Goal: Information Seeking & Learning: Check status

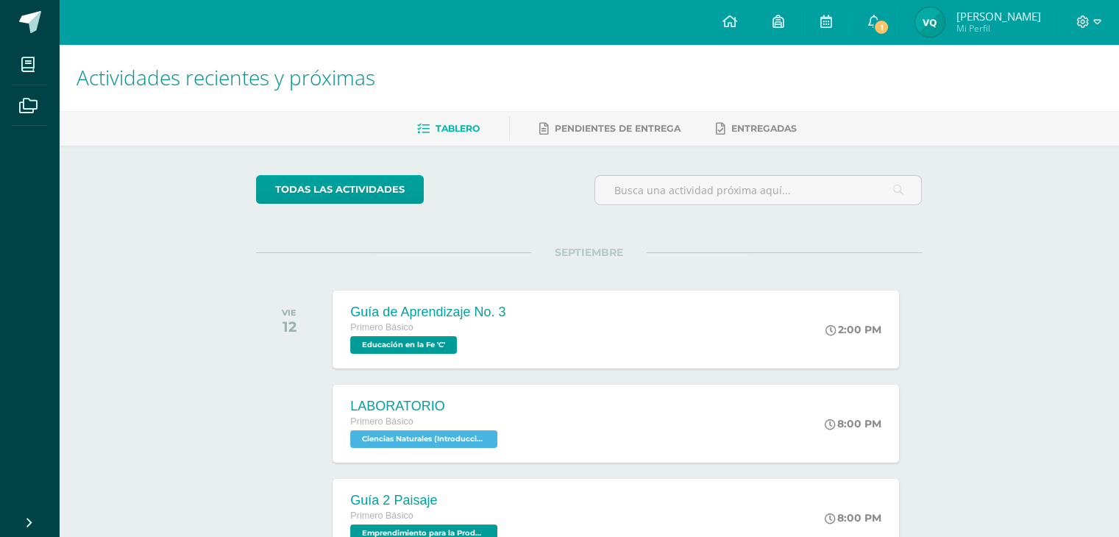
click at [945, 21] on img at bounding box center [929, 21] width 29 height 29
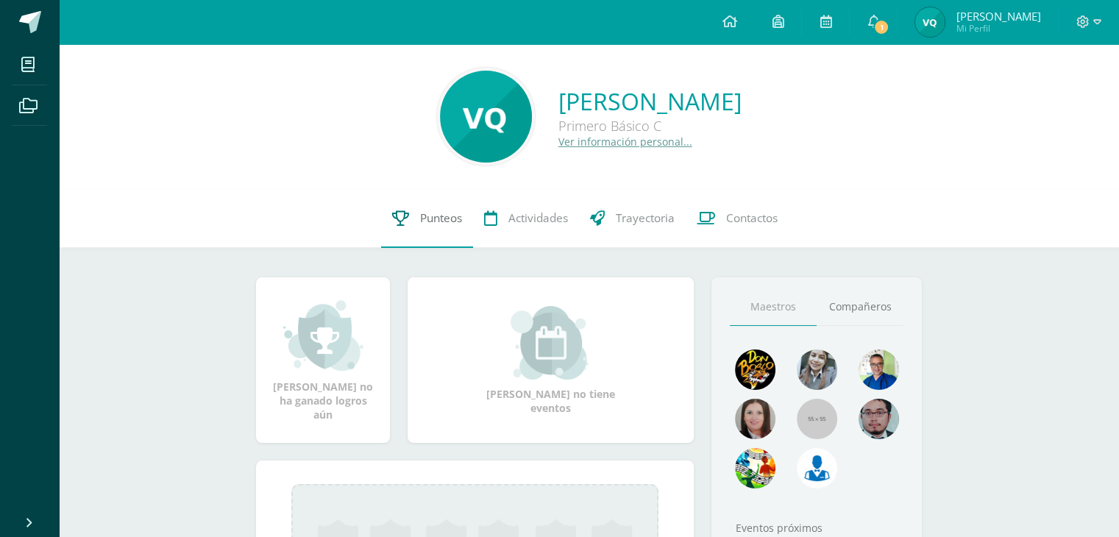
click at [435, 210] on span "Punteos" at bounding box center [441, 217] width 42 height 15
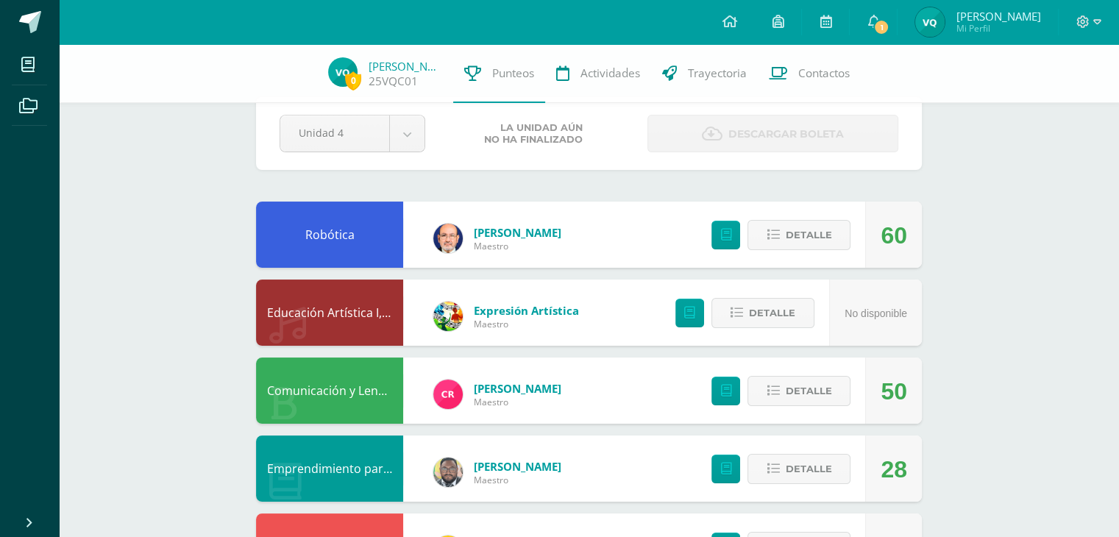
scroll to position [24, 0]
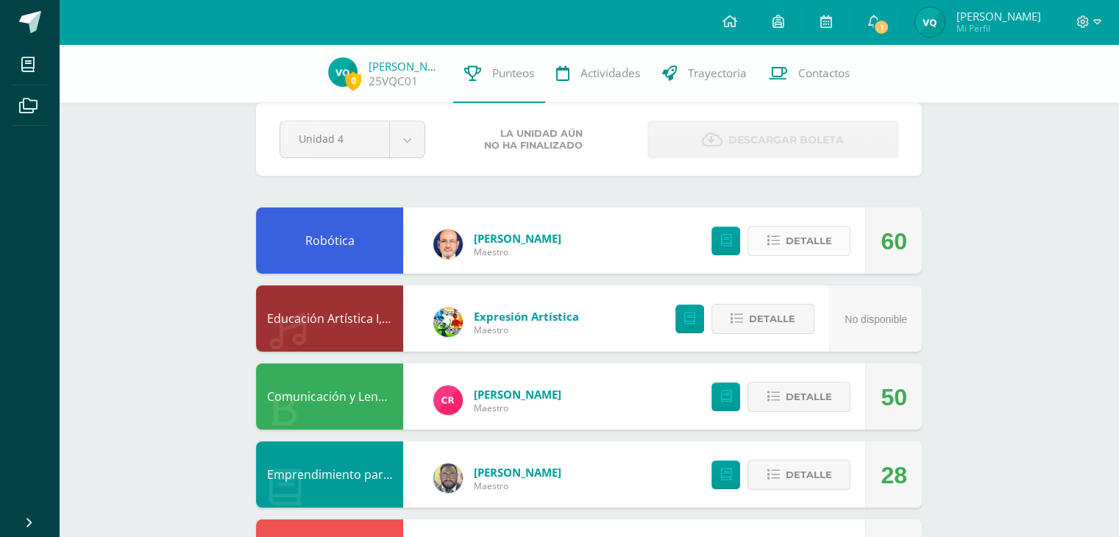
click at [775, 239] on icon at bounding box center [773, 241] width 13 height 13
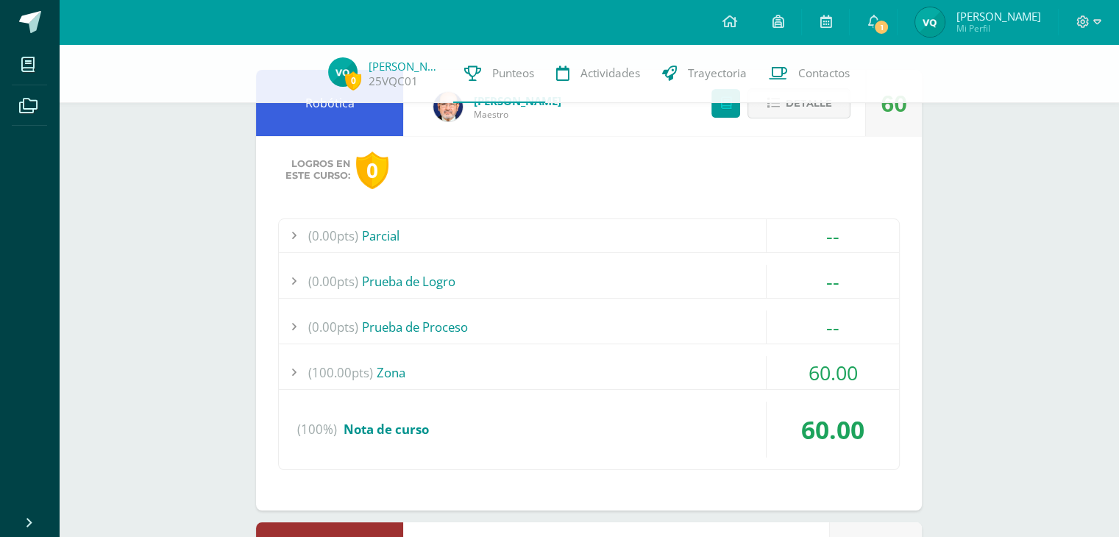
scroll to position [162, 0]
click at [399, 362] on div "(100.00pts) Zona" at bounding box center [589, 371] width 620 height 33
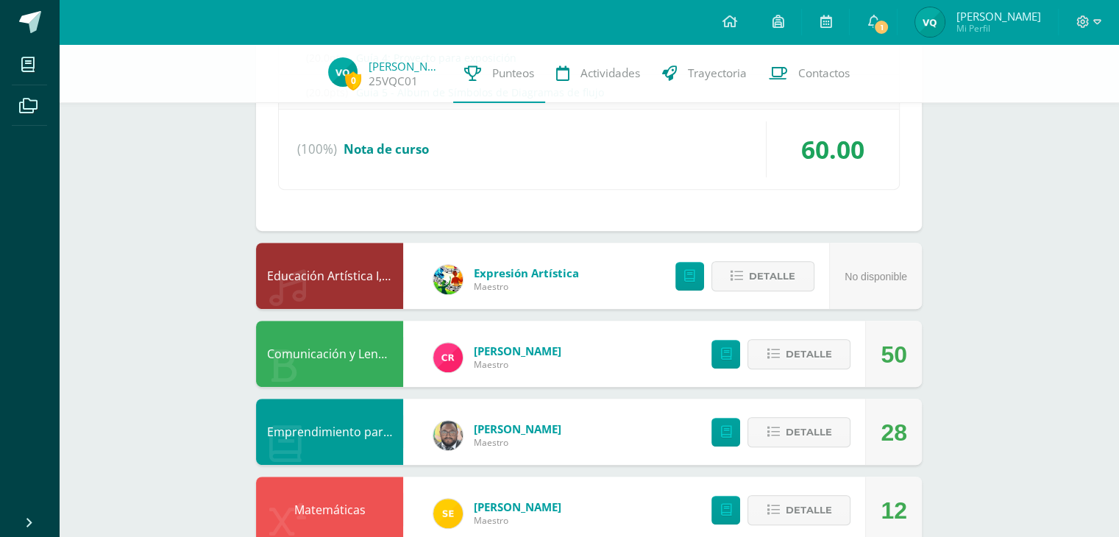
scroll to position [636, 0]
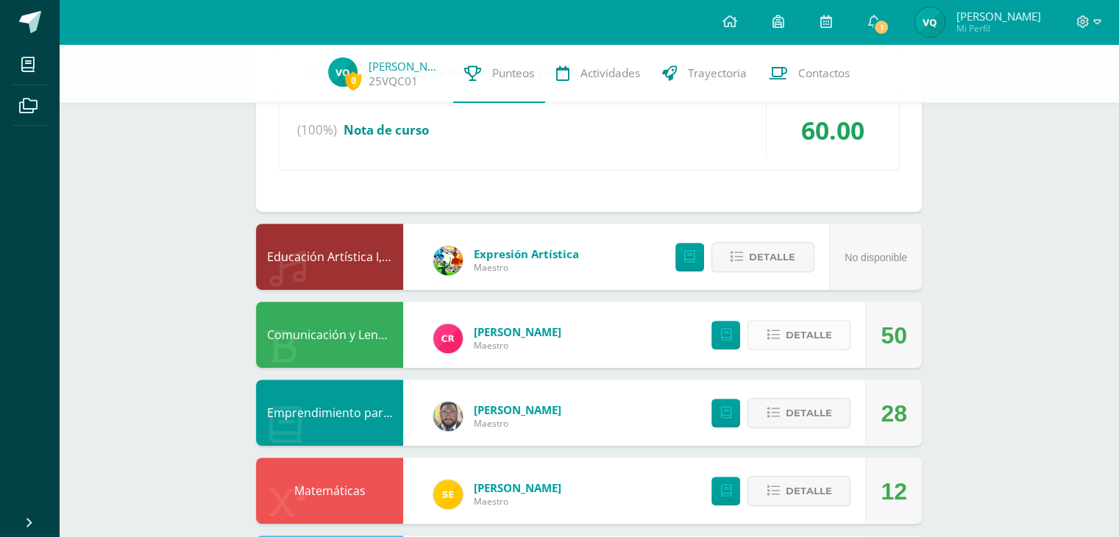
click at [779, 336] on icon at bounding box center [773, 335] width 13 height 13
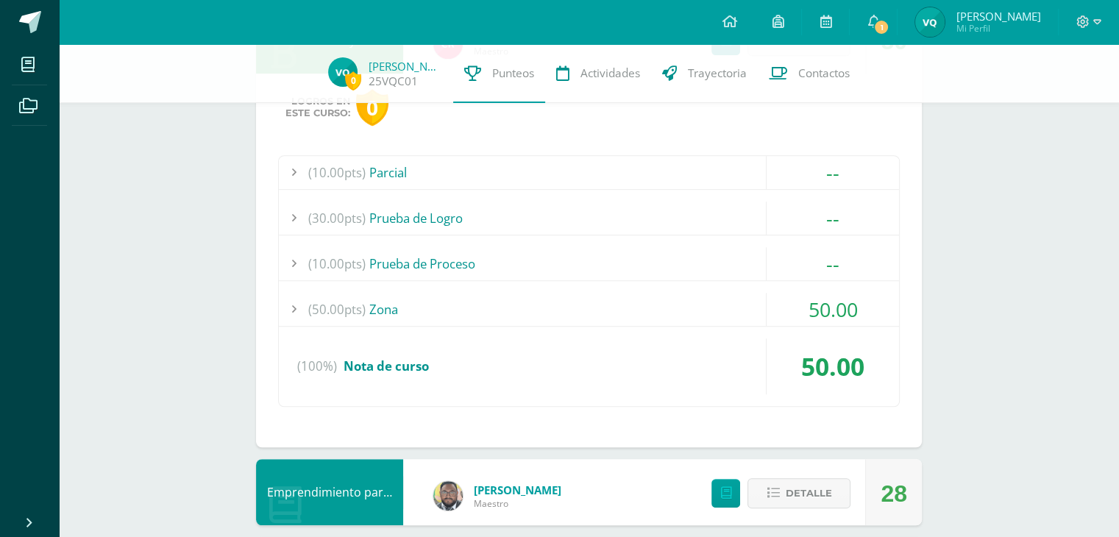
click at [440, 317] on div "(50.00pts) Zona" at bounding box center [589, 309] width 620 height 33
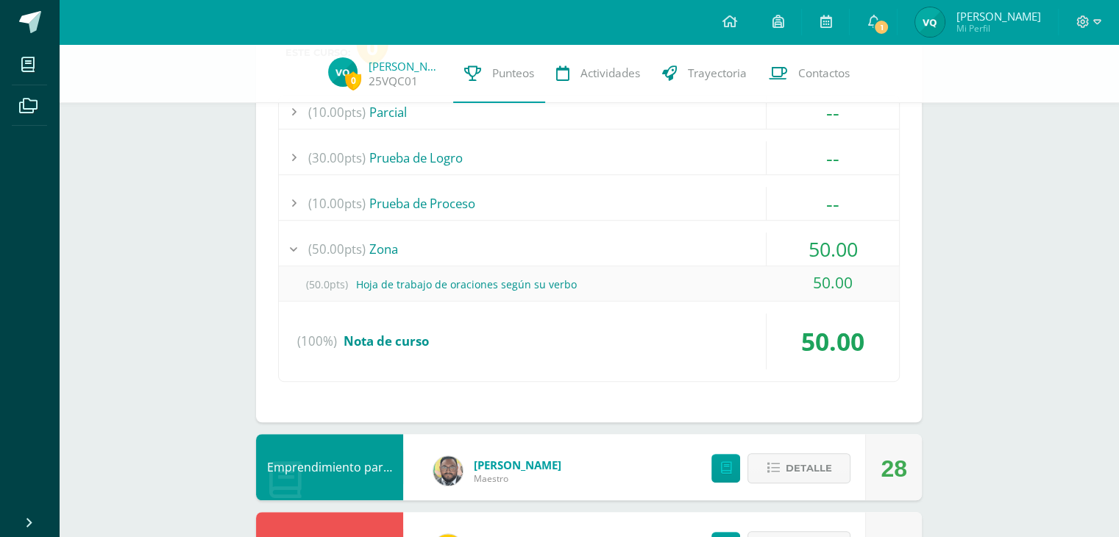
scroll to position [814, 0]
click at [424, 289] on div "(50.0pts) Hoja de trabajo de oraciones según su verbo" at bounding box center [589, 284] width 620 height 33
click at [409, 256] on div "(50.00pts) Zona" at bounding box center [589, 249] width 620 height 33
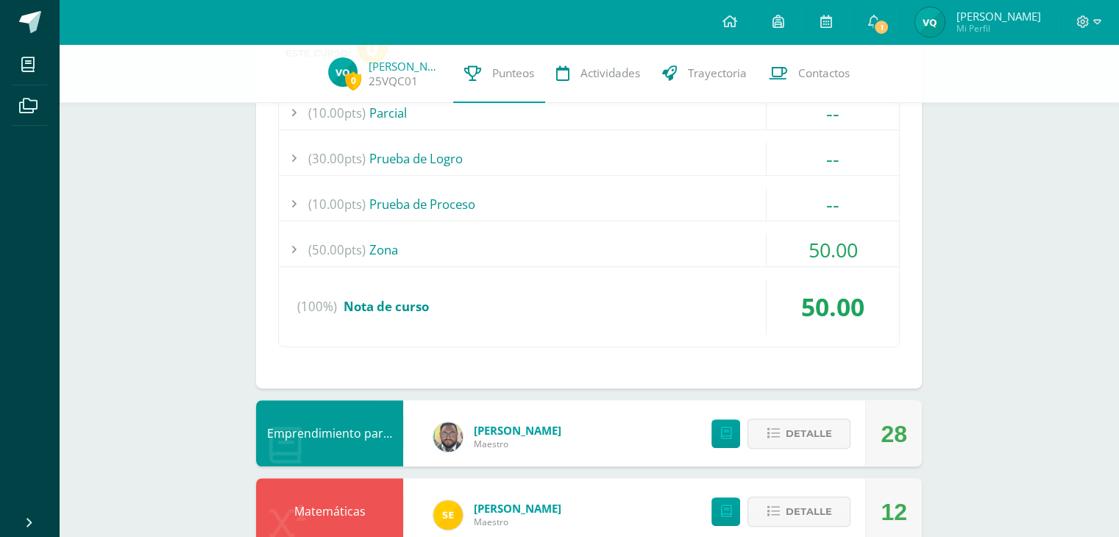
click at [409, 256] on div "(50.00pts) Zona" at bounding box center [589, 249] width 620 height 33
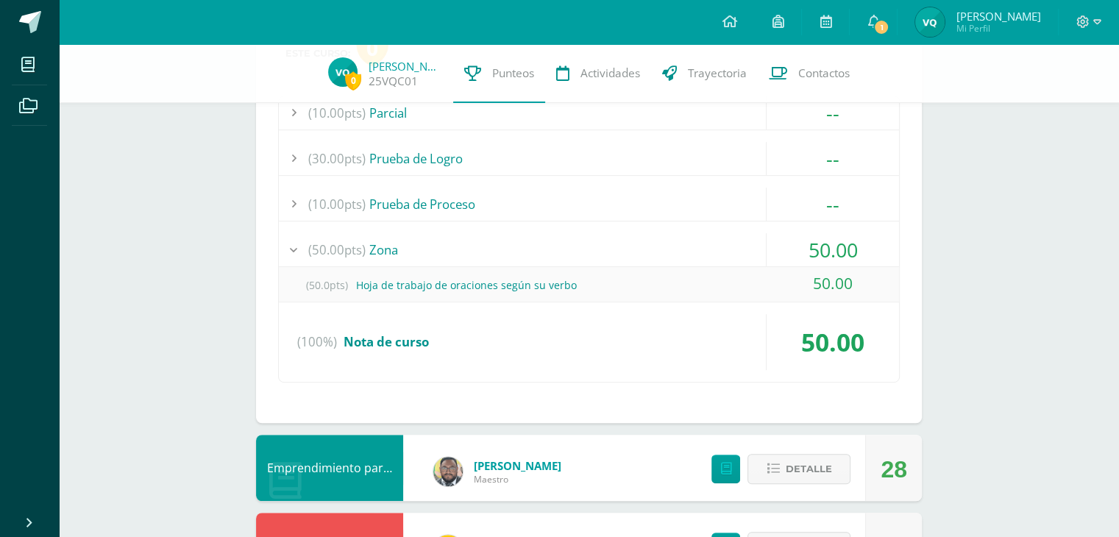
click at [445, 346] on div "(100%) Nota de curso" at bounding box center [589, 342] width 620 height 56
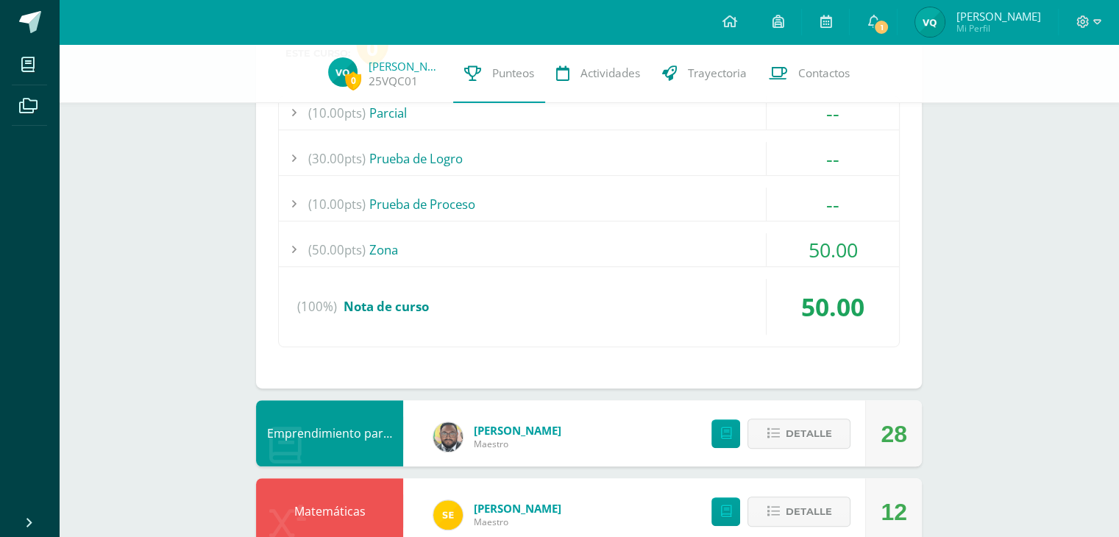
click at [421, 260] on div "(50.00pts) Zona" at bounding box center [589, 249] width 620 height 33
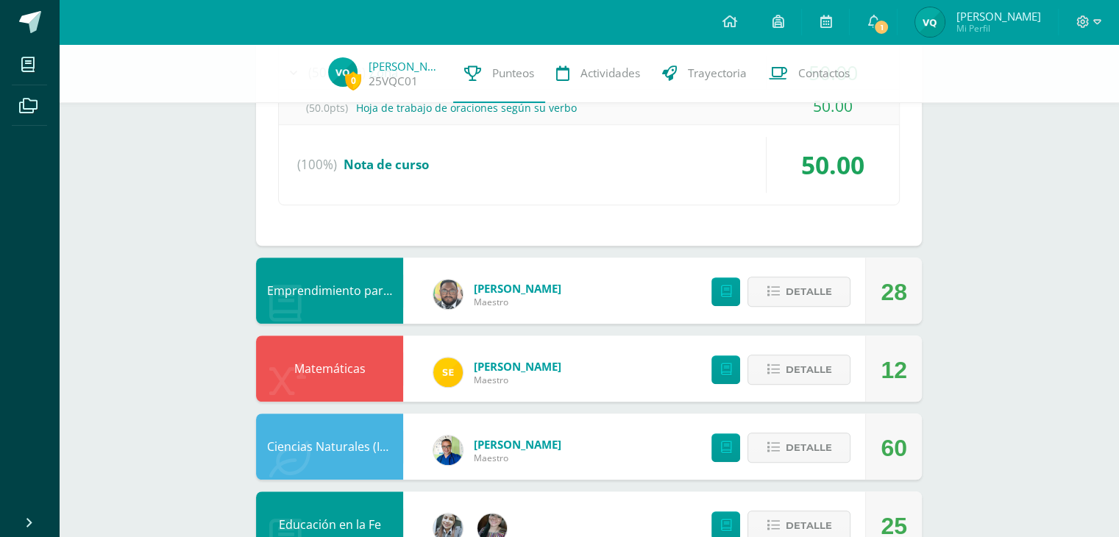
scroll to position [992, 0]
click at [361, 293] on div "Emprendimiento para la Productividad" at bounding box center [329, 290] width 147 height 66
click at [775, 291] on icon at bounding box center [773, 291] width 13 height 13
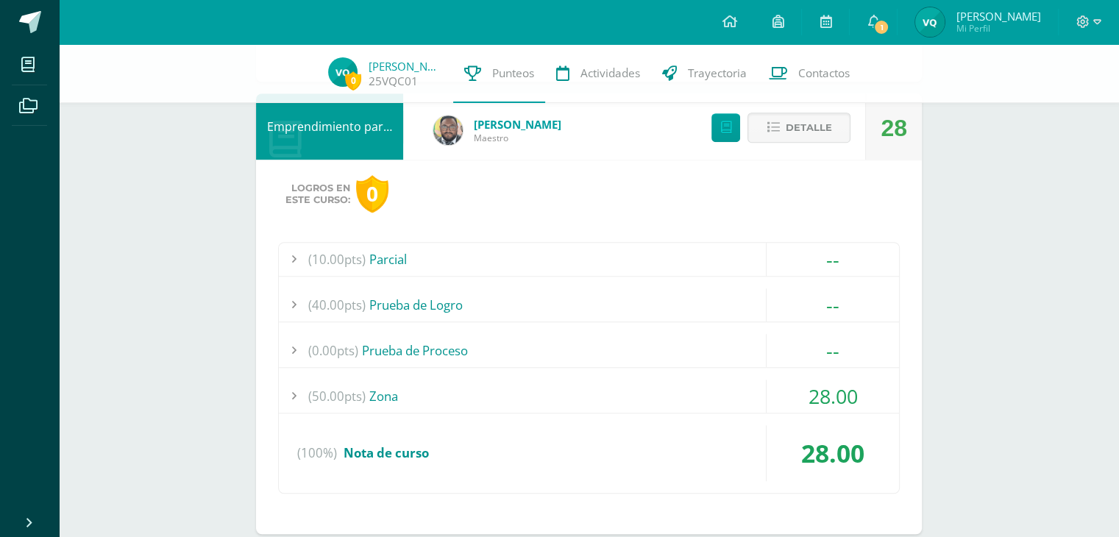
scroll to position [1157, 0]
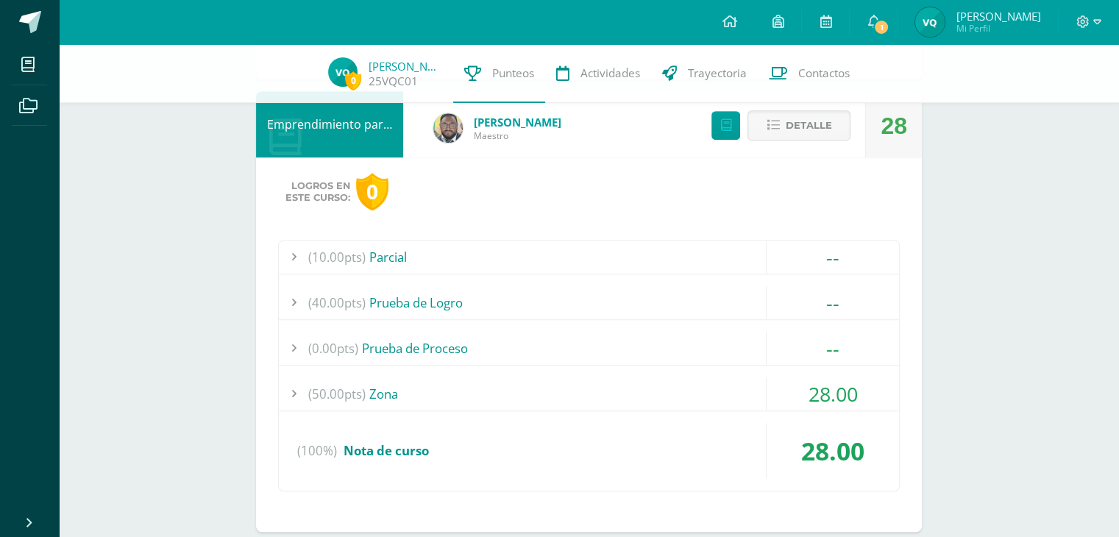
click at [518, 377] on div "(50.00pts) Zona" at bounding box center [589, 393] width 620 height 33
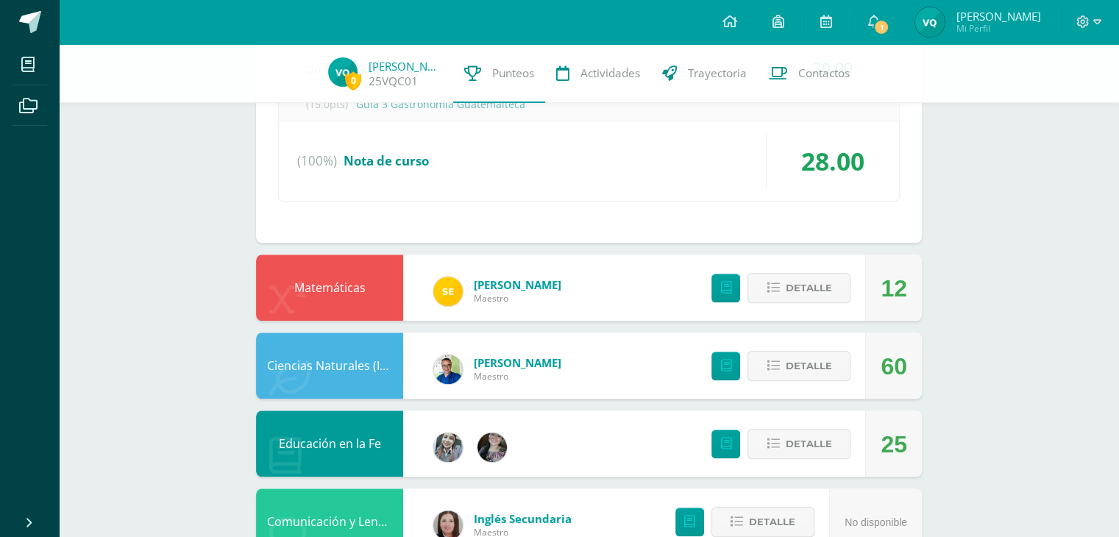
scroll to position [1545, 0]
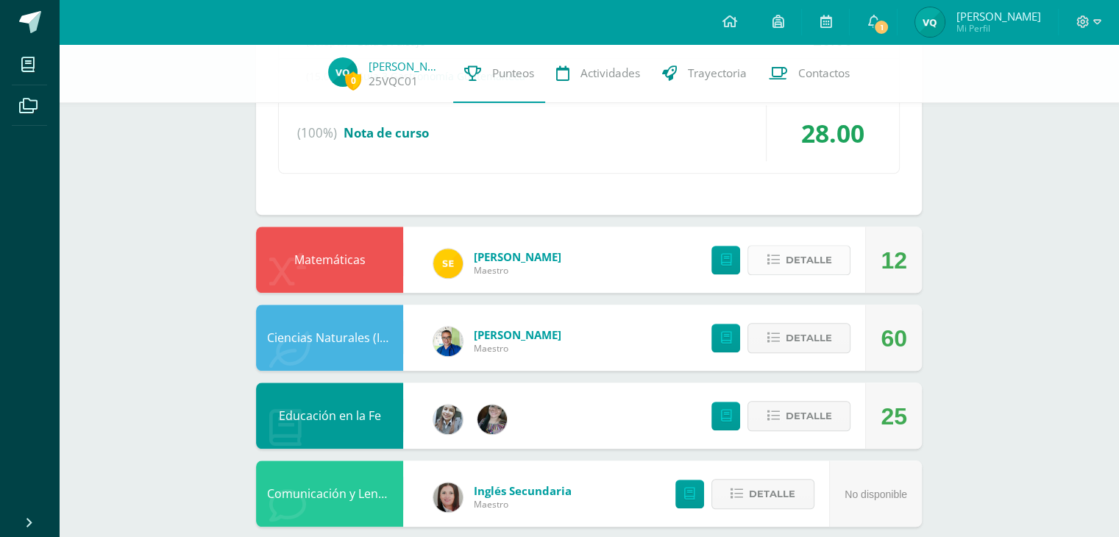
click at [774, 254] on icon at bounding box center [773, 260] width 13 height 13
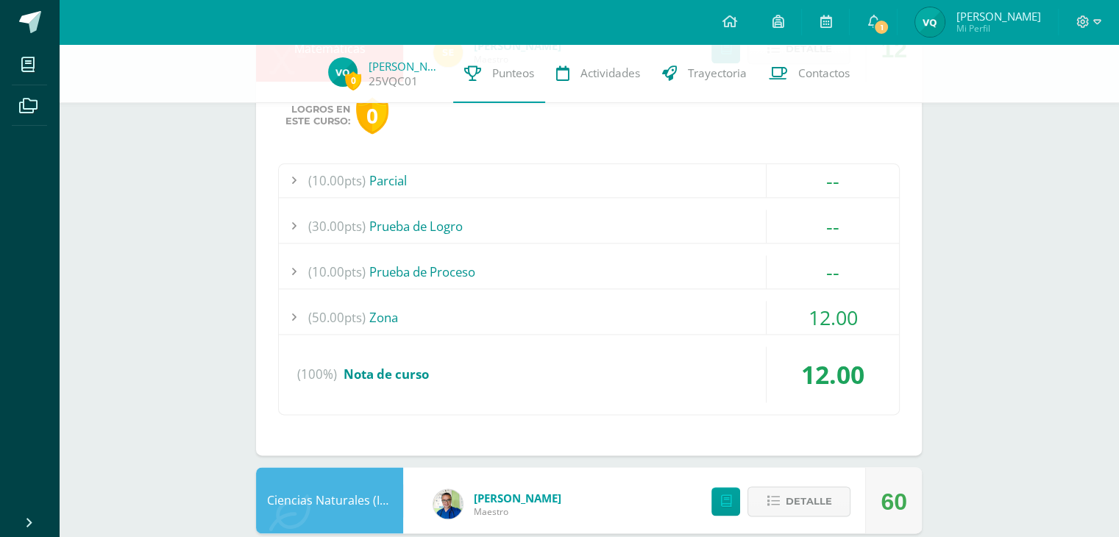
scroll to position [1757, 0]
click at [391, 316] on div "(50.00pts) Zona" at bounding box center [589, 316] width 620 height 33
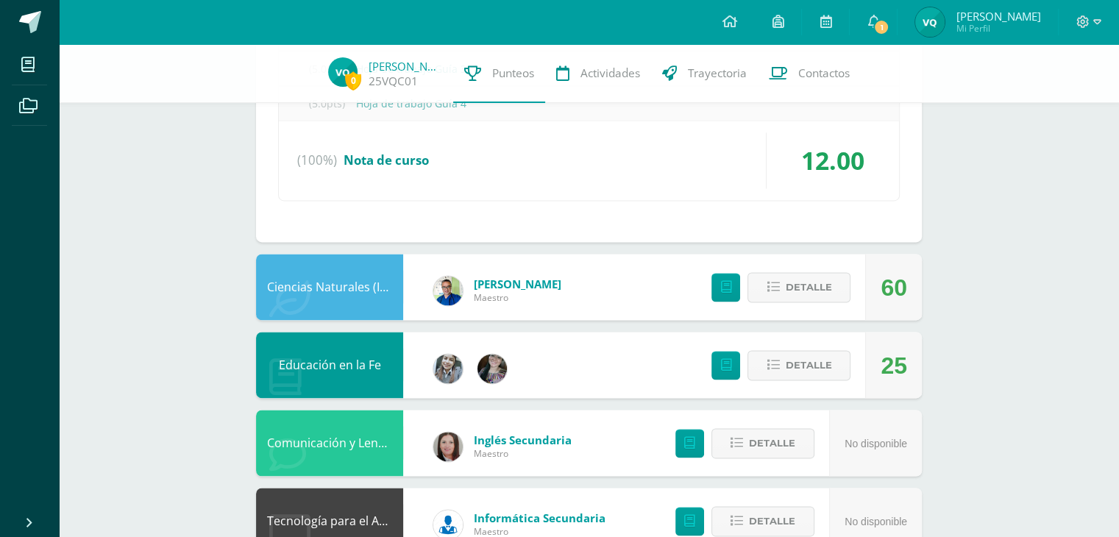
scroll to position [2216, 0]
click at [775, 284] on icon at bounding box center [773, 287] width 13 height 13
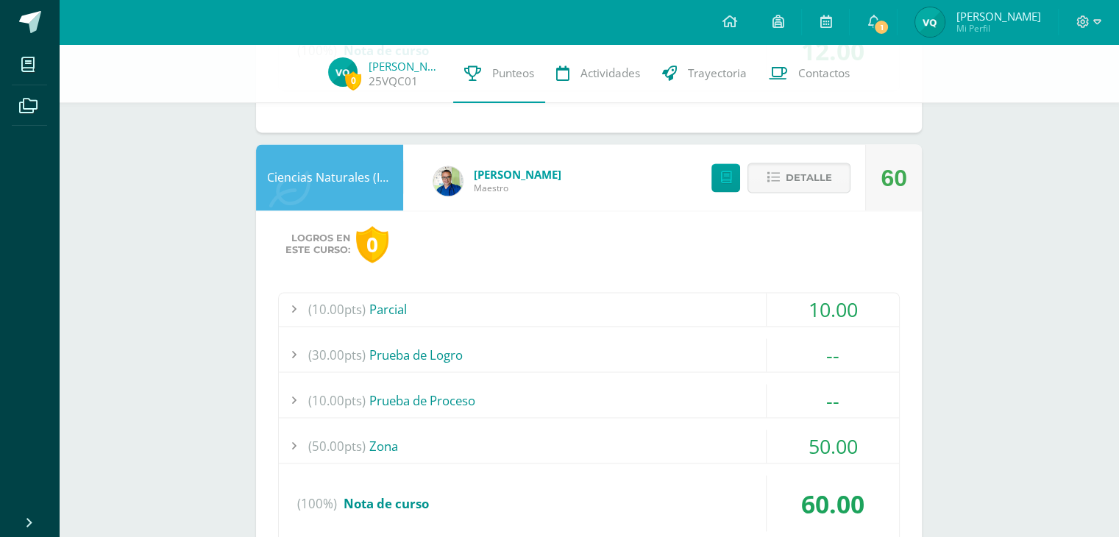
scroll to position [2342, 0]
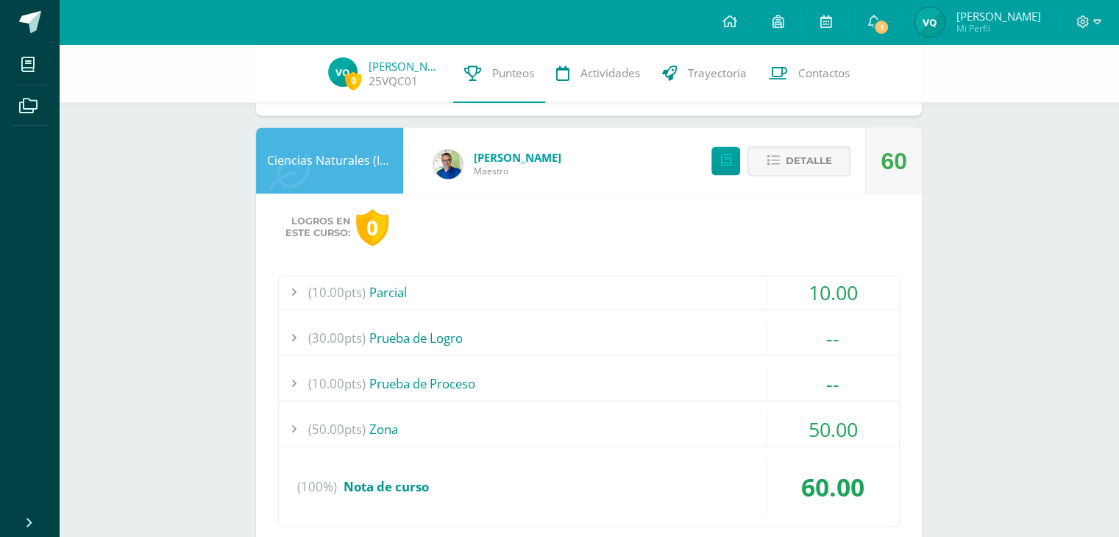
click at [496, 416] on div "(50.00pts) Zona" at bounding box center [589, 429] width 620 height 33
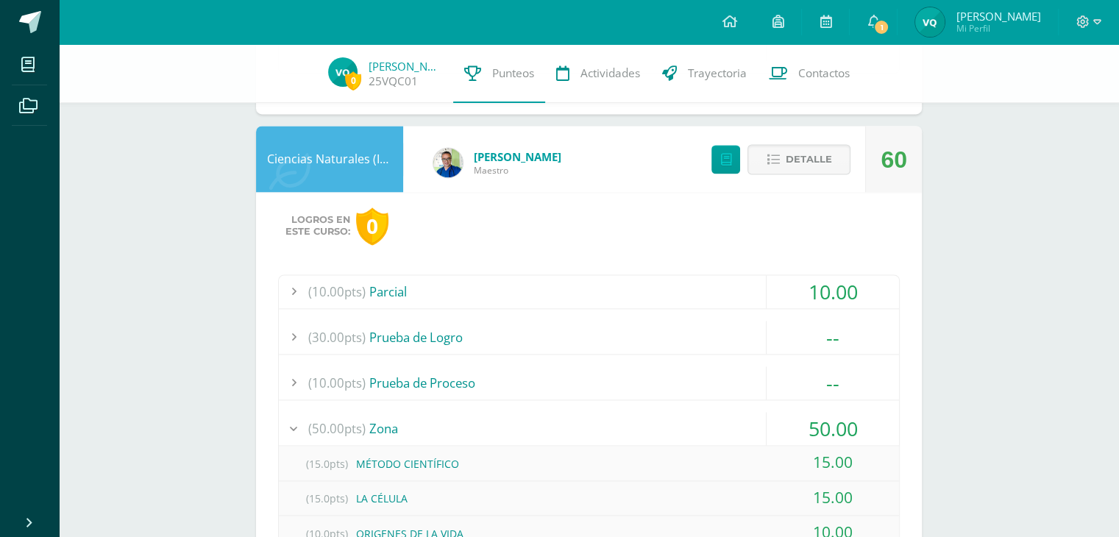
click at [496, 416] on div "(50.00pts) Zona" at bounding box center [589, 428] width 620 height 33
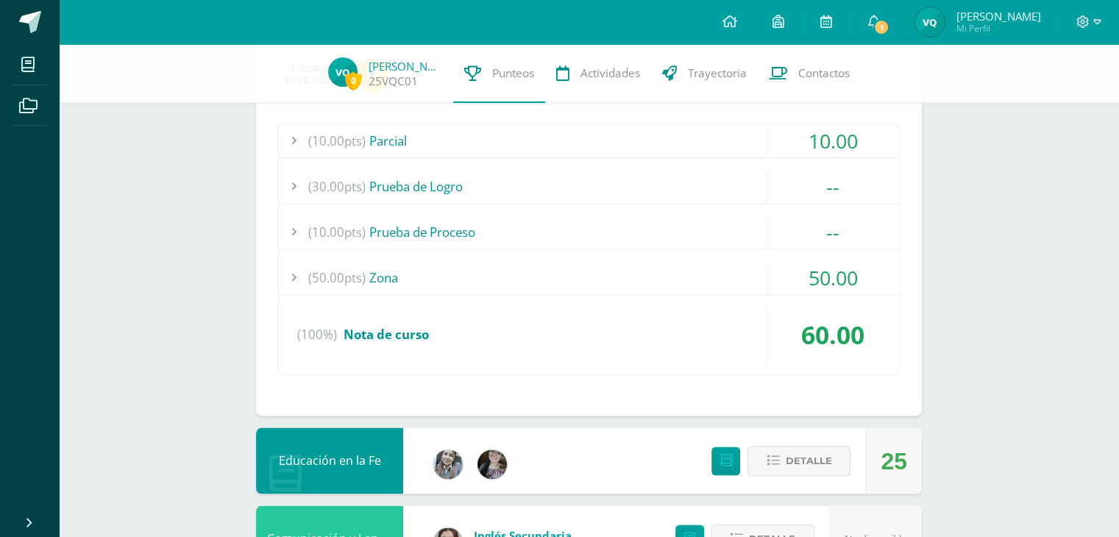
scroll to position [2144, 0]
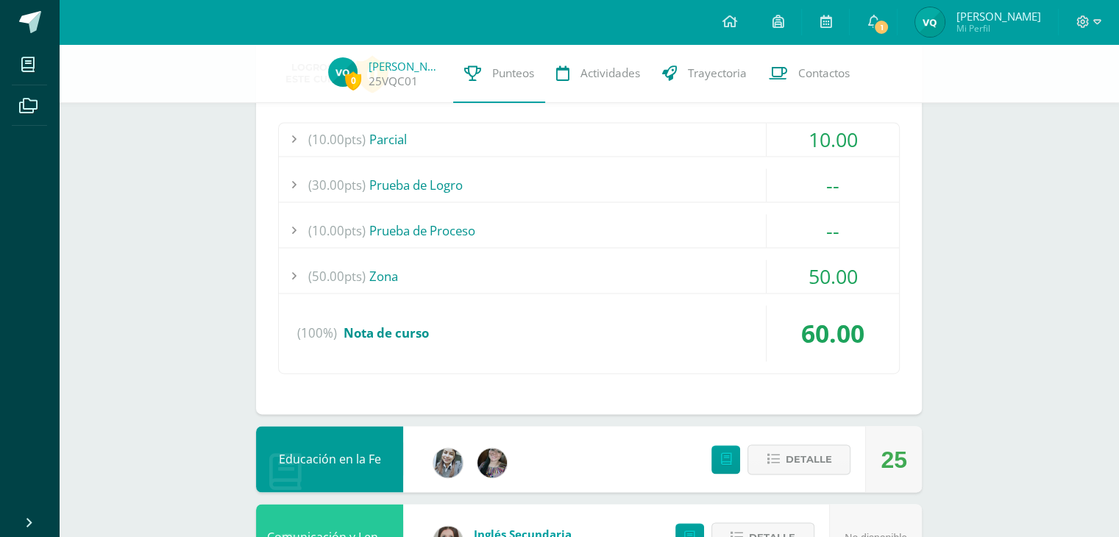
click at [434, 270] on div "(50.00pts) Zona" at bounding box center [589, 276] width 620 height 33
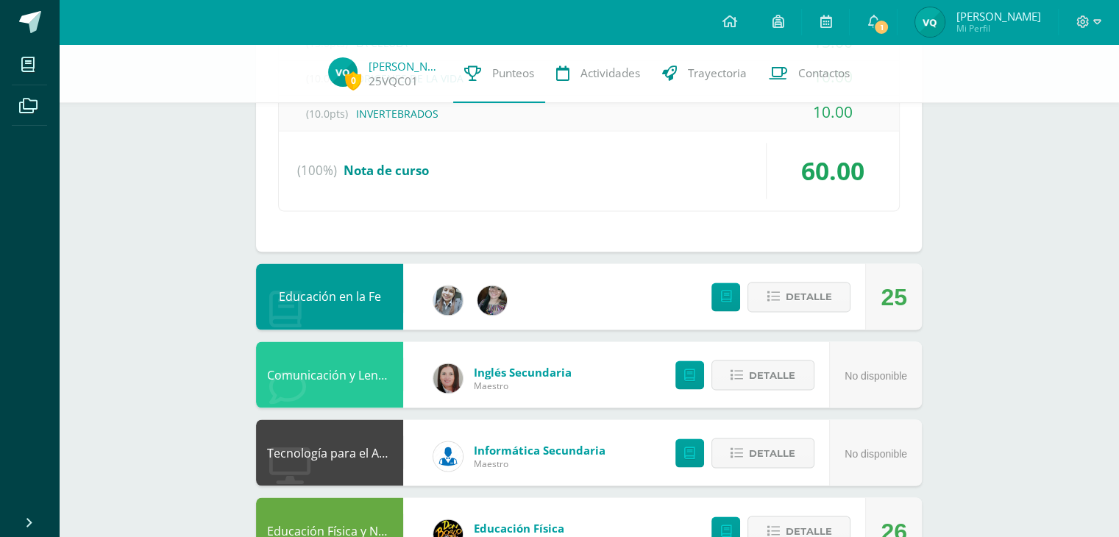
scroll to position [2472, 0]
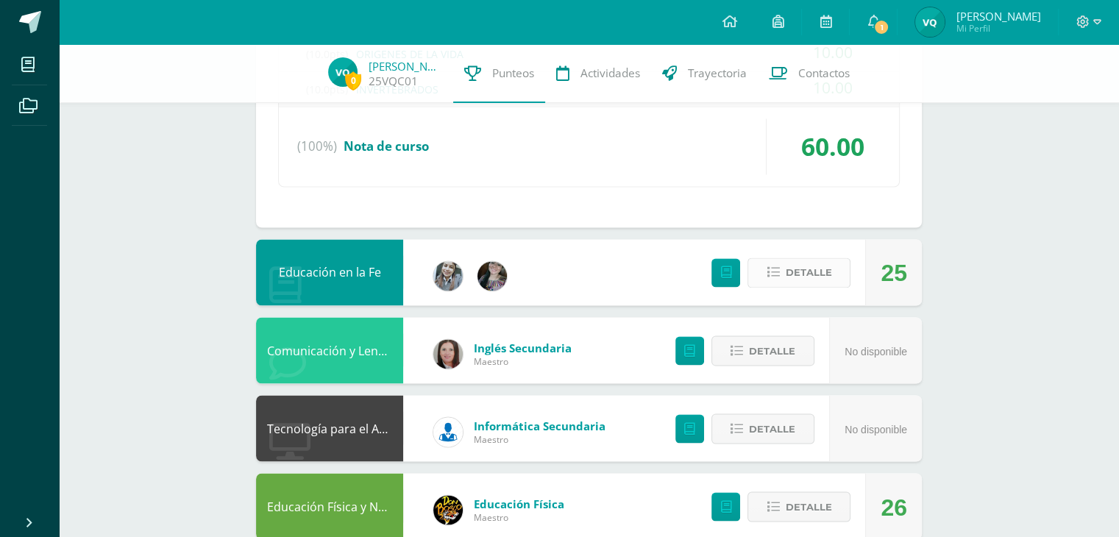
click at [775, 266] on icon at bounding box center [773, 272] width 13 height 13
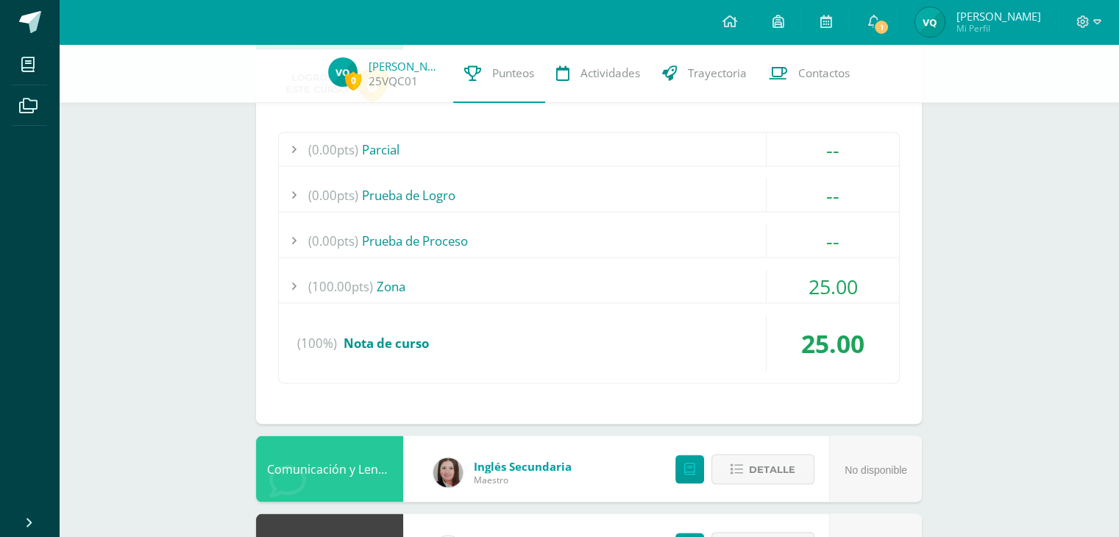
scroll to position [2728, 0]
click at [485, 280] on div "(100.00pts) Zona" at bounding box center [589, 285] width 620 height 33
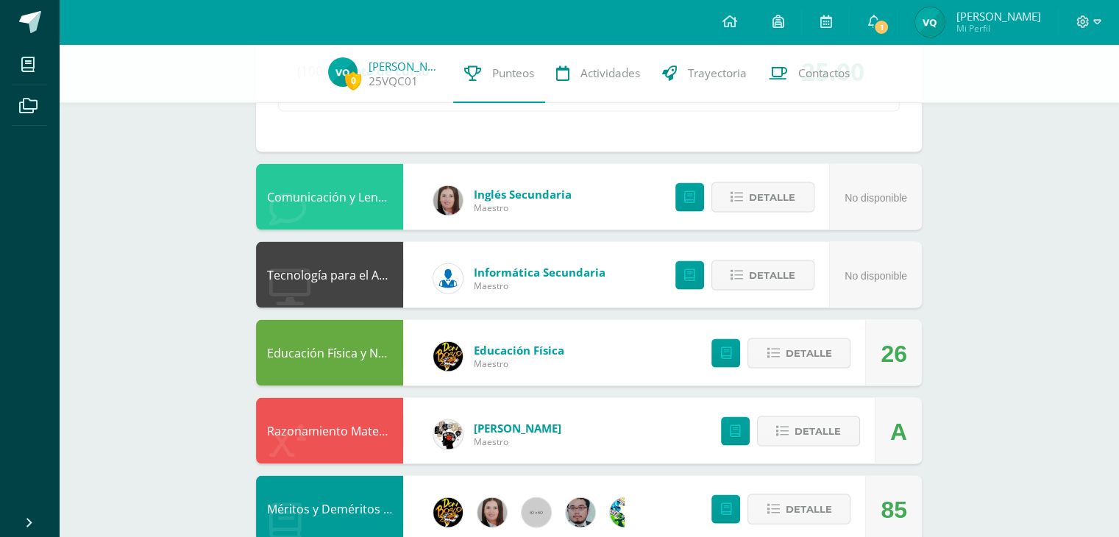
scroll to position [3000, 0]
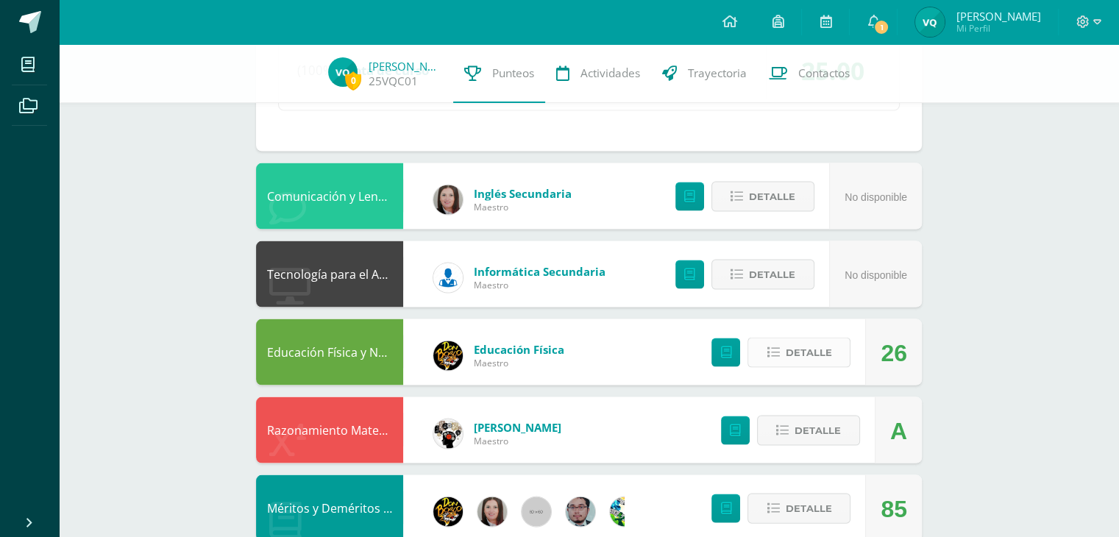
click at [773, 348] on icon at bounding box center [773, 352] width 13 height 13
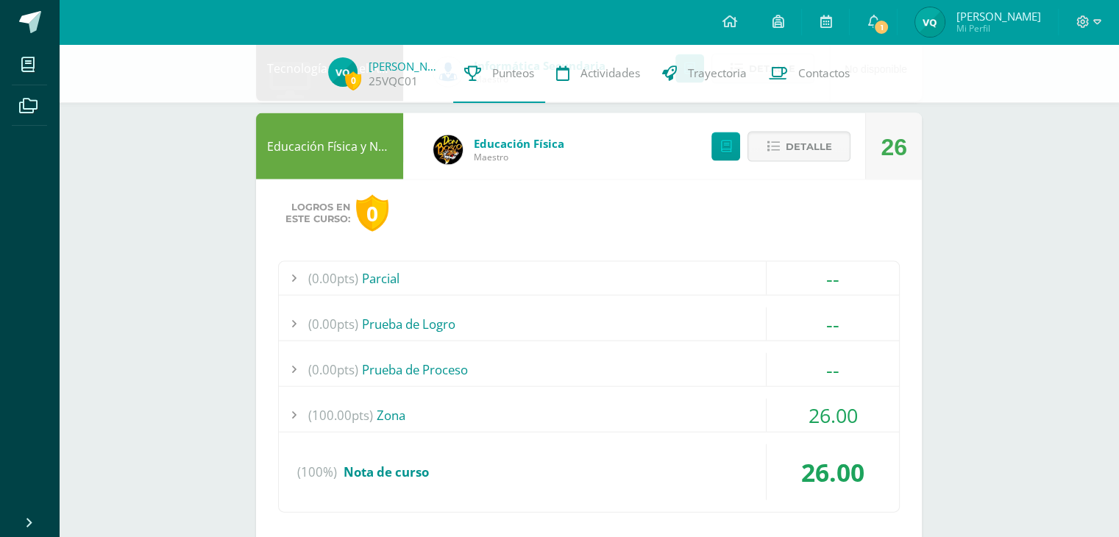
scroll to position [3246, 0]
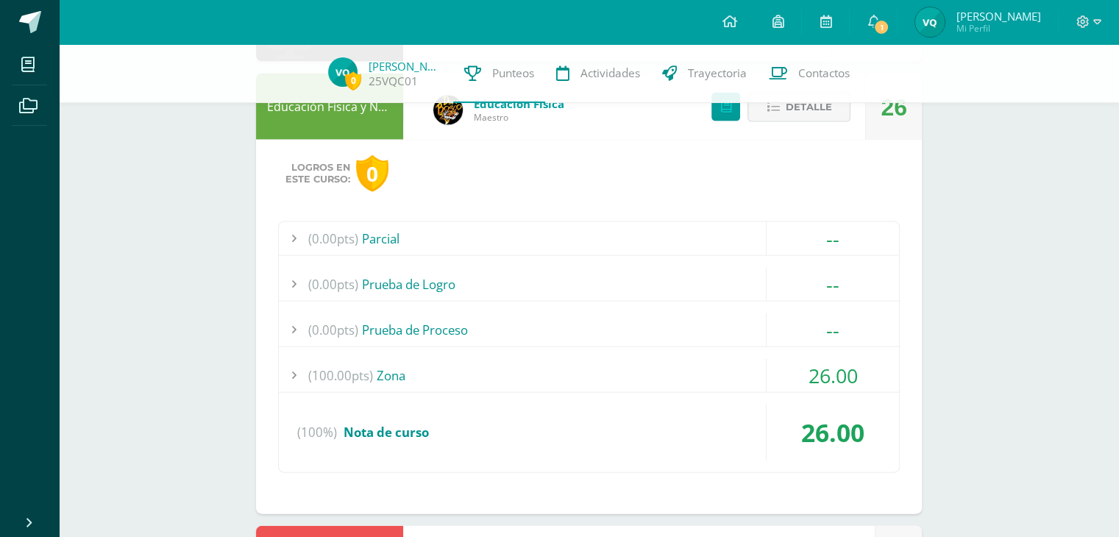
click at [431, 359] on div "(100.00pts) Zona" at bounding box center [589, 375] width 620 height 33
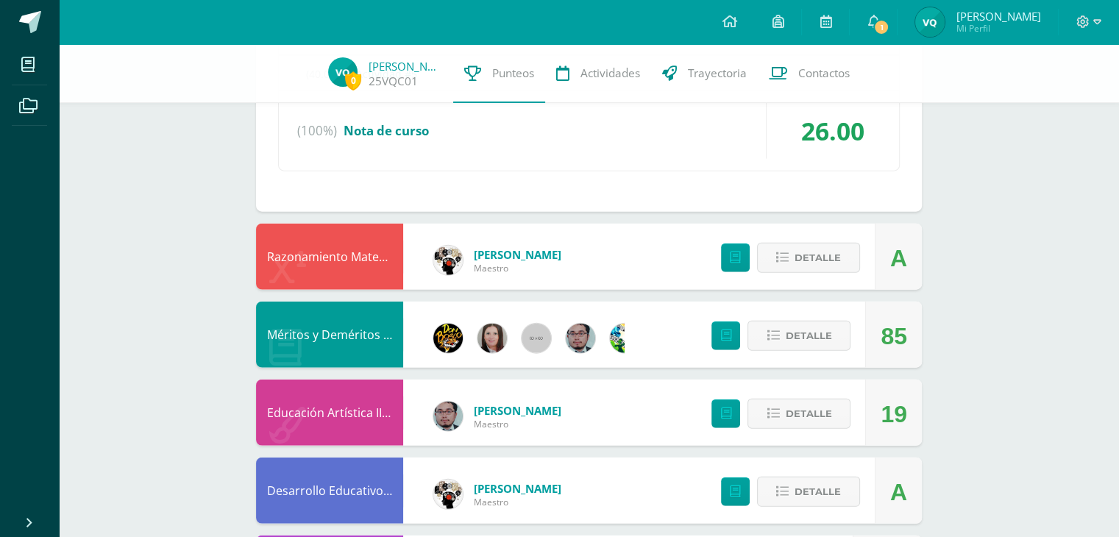
scroll to position [3584, 0]
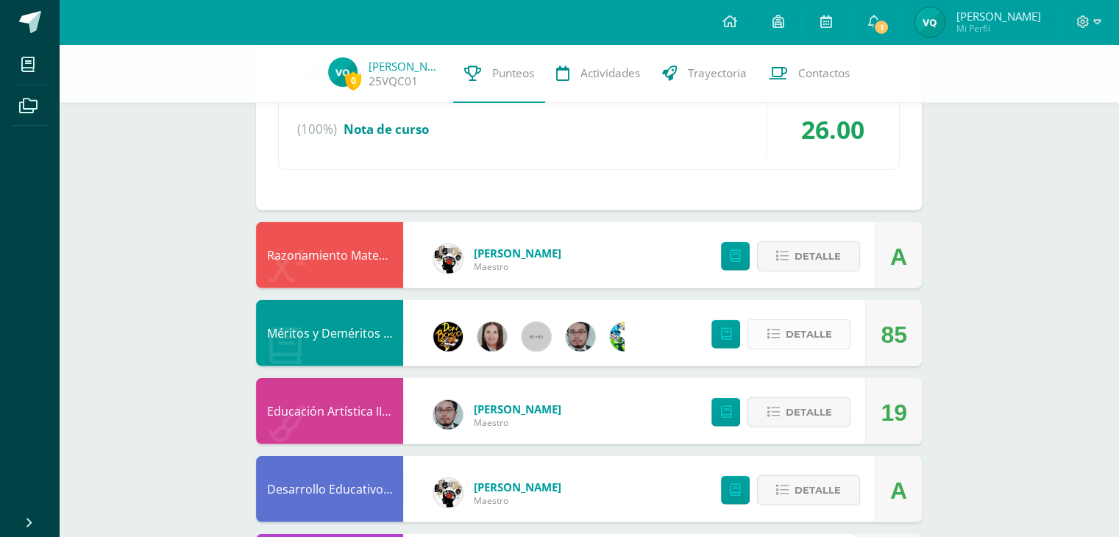
click at [772, 328] on icon at bounding box center [773, 334] width 13 height 13
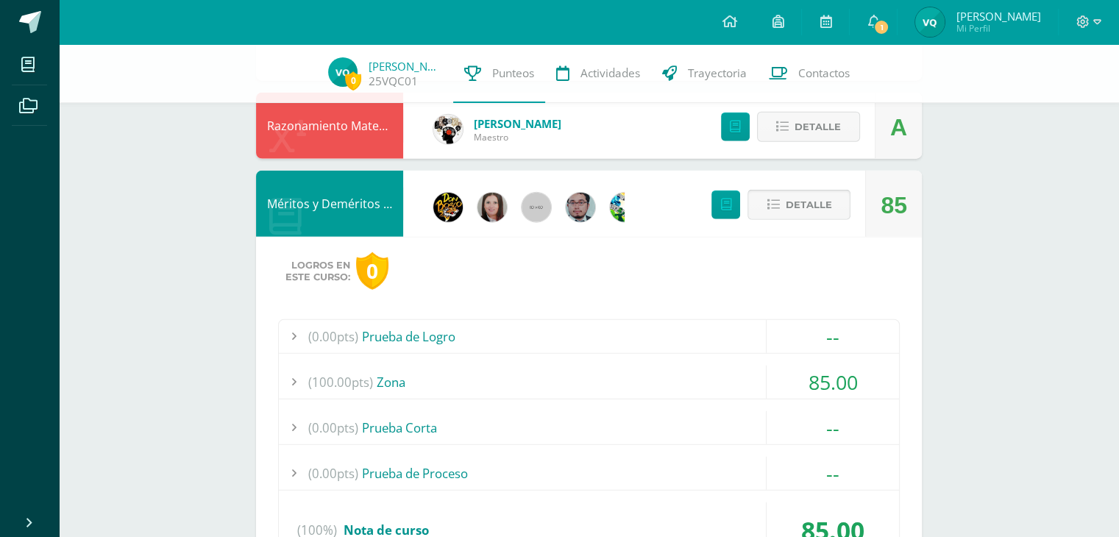
scroll to position [3731, 0]
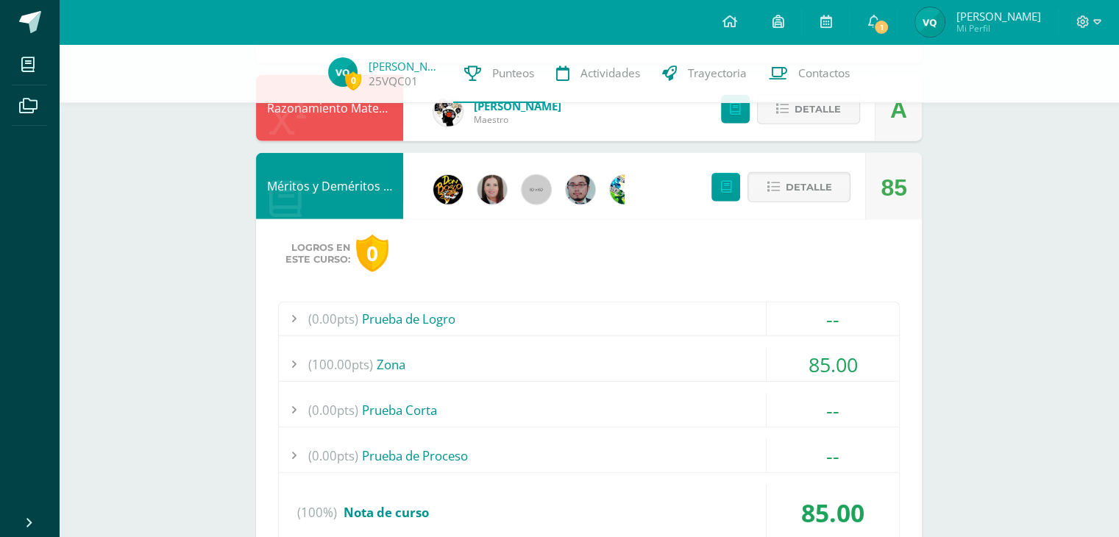
click at [567, 352] on div "(100.00pts) Zona" at bounding box center [589, 364] width 620 height 33
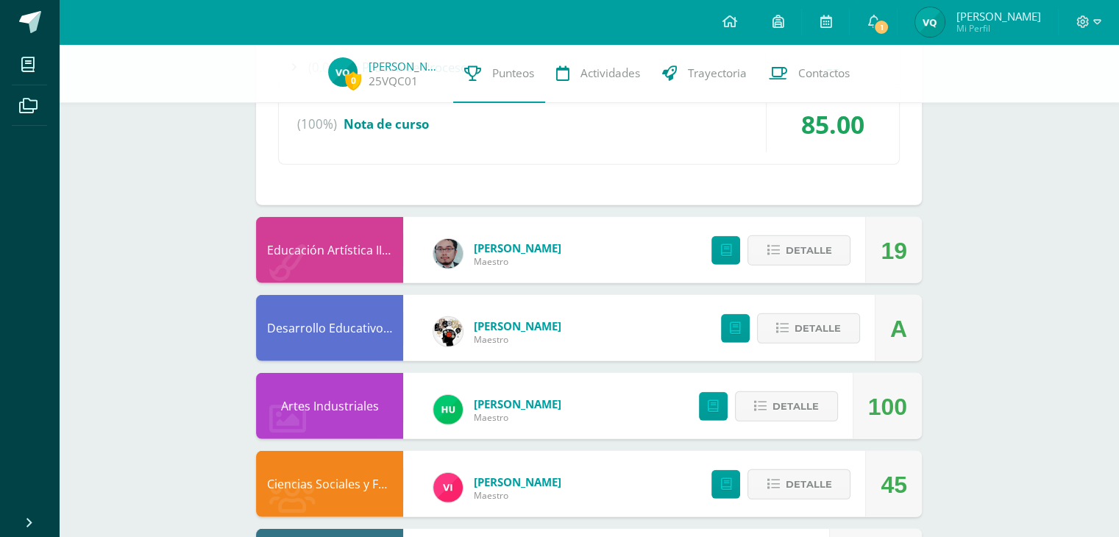
scroll to position [3980, 0]
click at [778, 243] on icon at bounding box center [773, 249] width 13 height 13
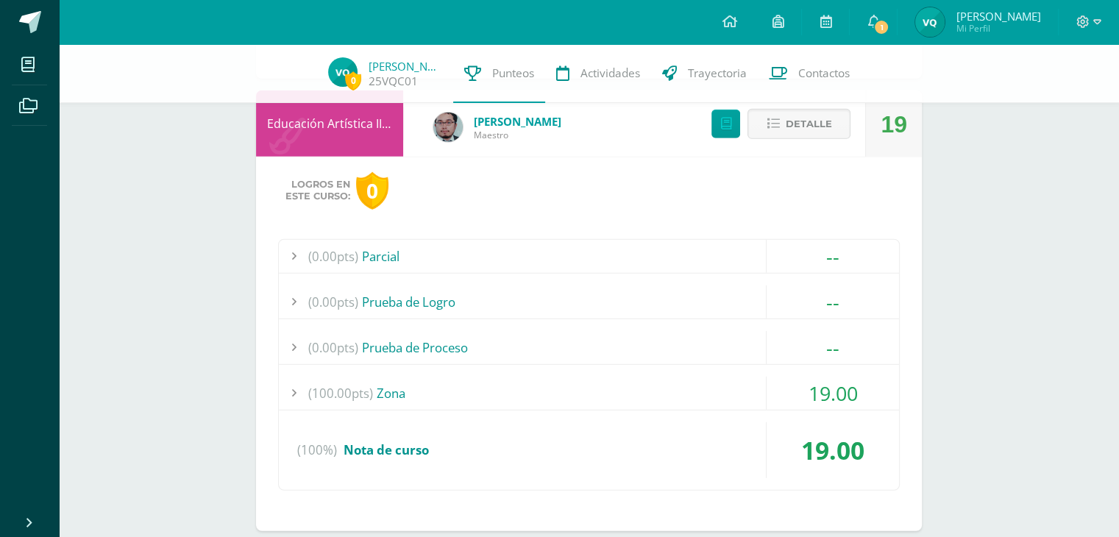
click at [501, 389] on div "(100.00pts) Zona" at bounding box center [589, 393] width 620 height 33
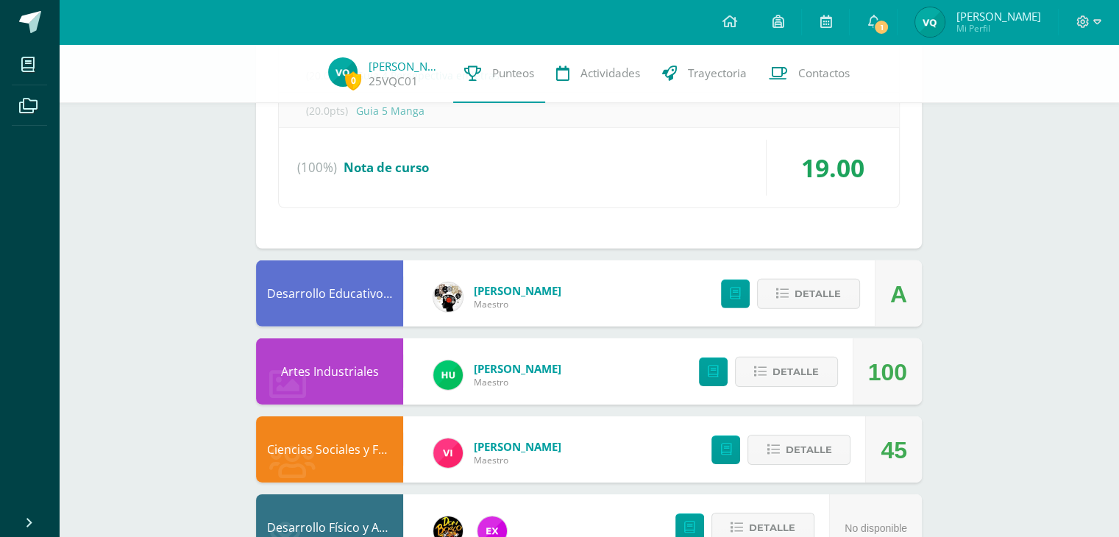
scroll to position [4531, 0]
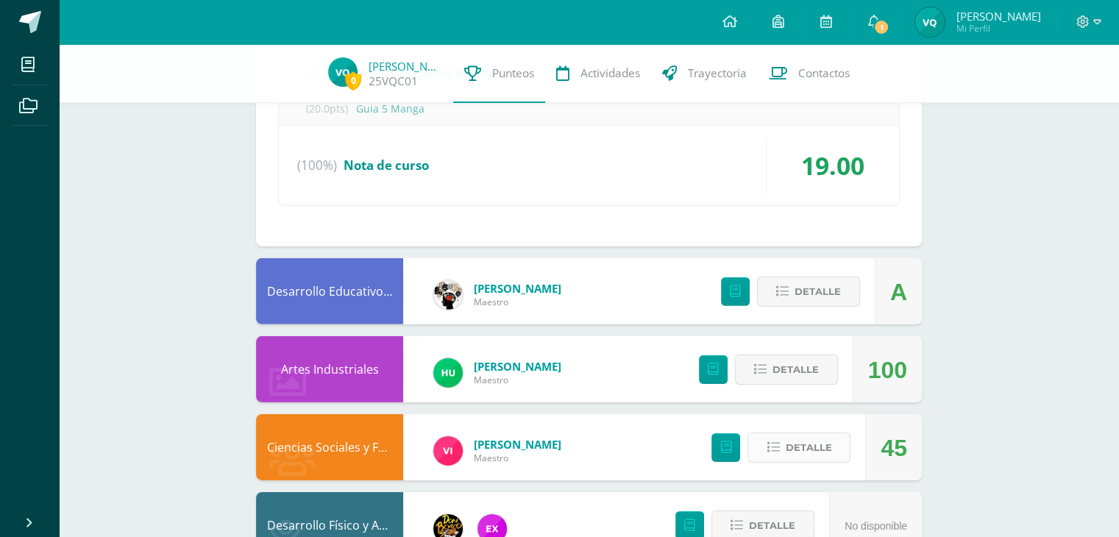
click at [774, 451] on button "Detalle" at bounding box center [798, 448] width 103 height 30
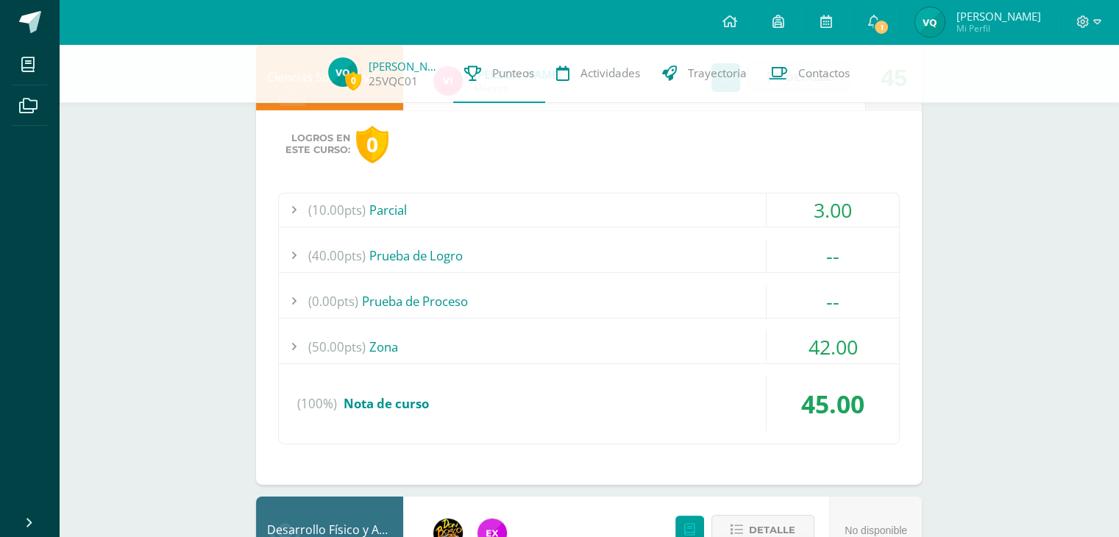
scroll to position [4901, 0]
click at [474, 331] on div "(50.00pts) Zona" at bounding box center [589, 346] width 620 height 33
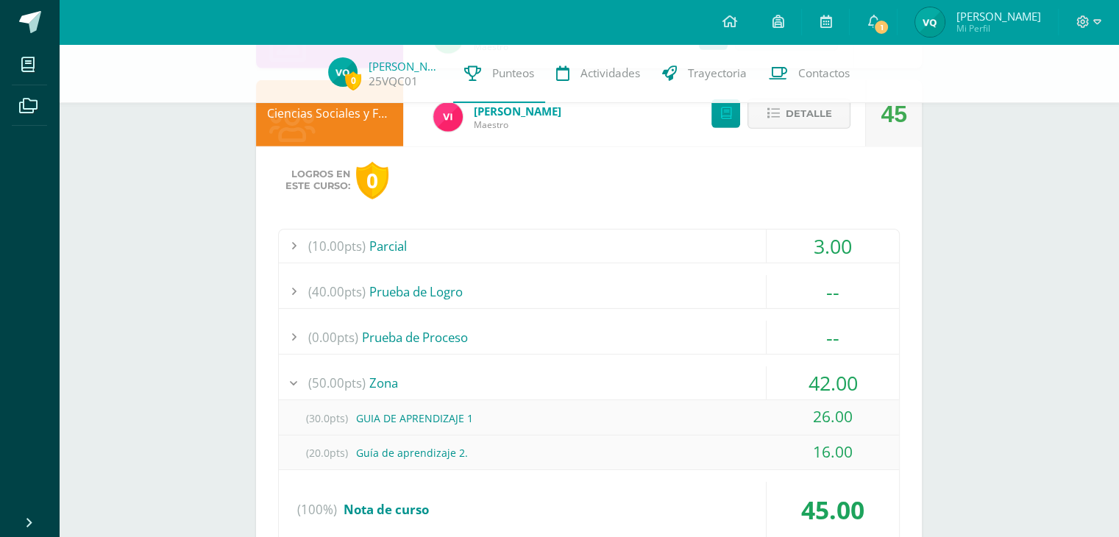
scroll to position [4688, 0]
